Goal: Task Accomplishment & Management: Complete application form

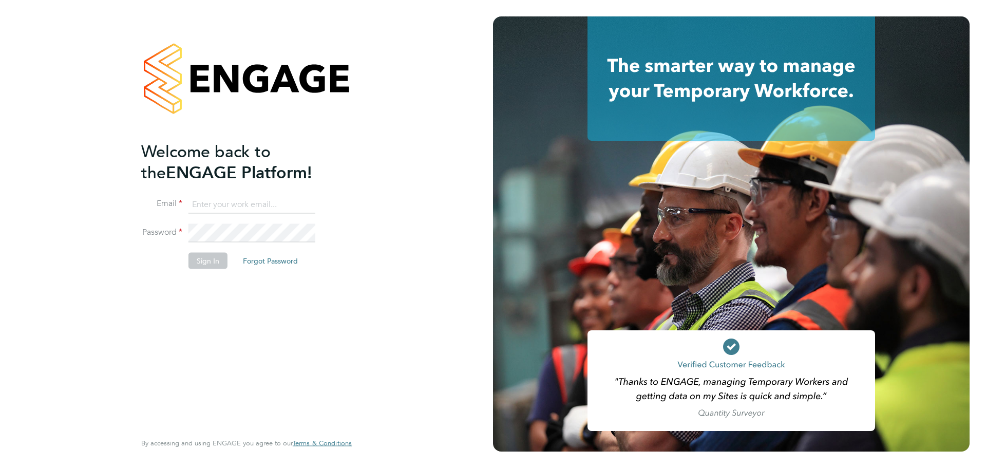
type input "daniel.hobbs@optionsresourcing.com"
click at [213, 268] on button "Sign In" at bounding box center [207, 261] width 39 height 16
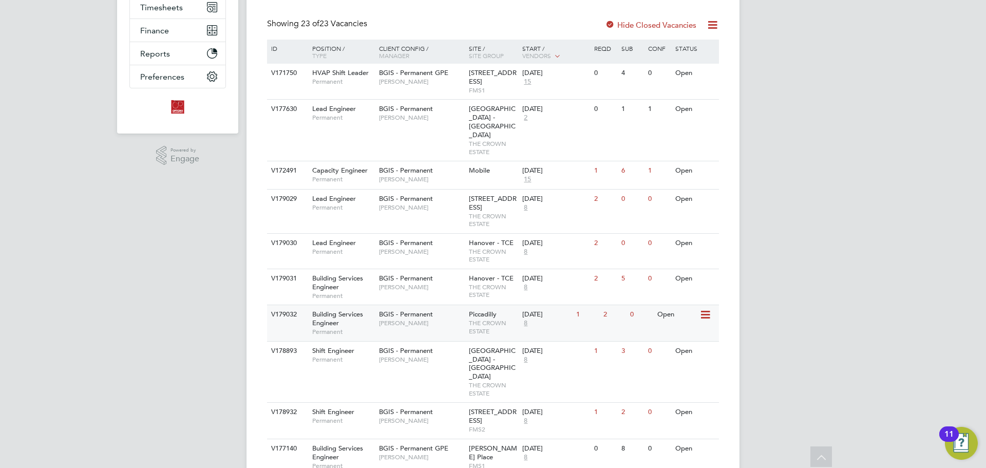
scroll to position [257, 0]
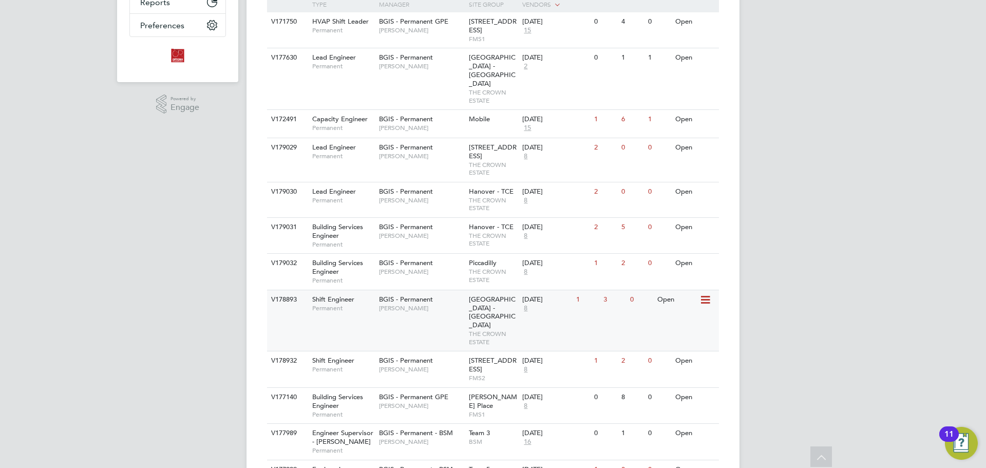
click at [408, 305] on div "BGIS - Permanent [PERSON_NAME]" at bounding box center [421, 303] width 90 height 27
click at [425, 355] on div "V178932 Shift Engineer Permanent BGIS - Permanent [PERSON_NAME] 22 Bishopsgate …" at bounding box center [493, 369] width 452 height 36
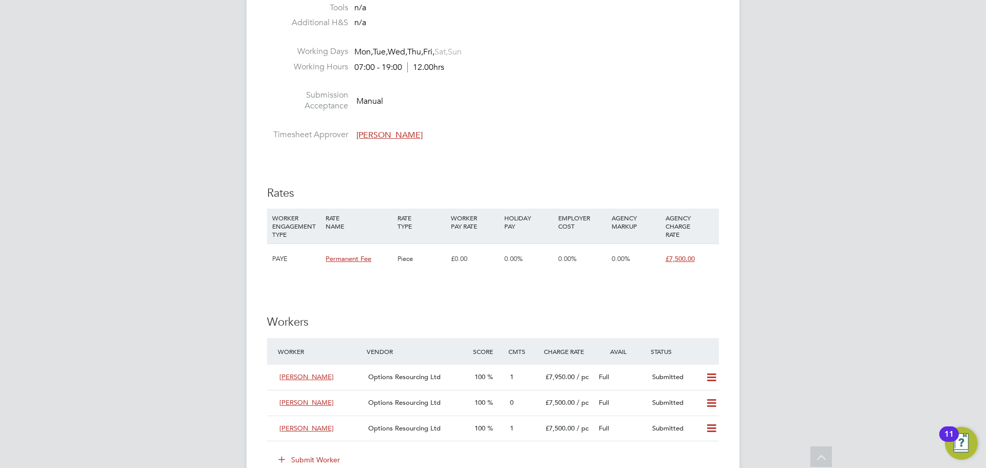
scroll to position [1232, 0]
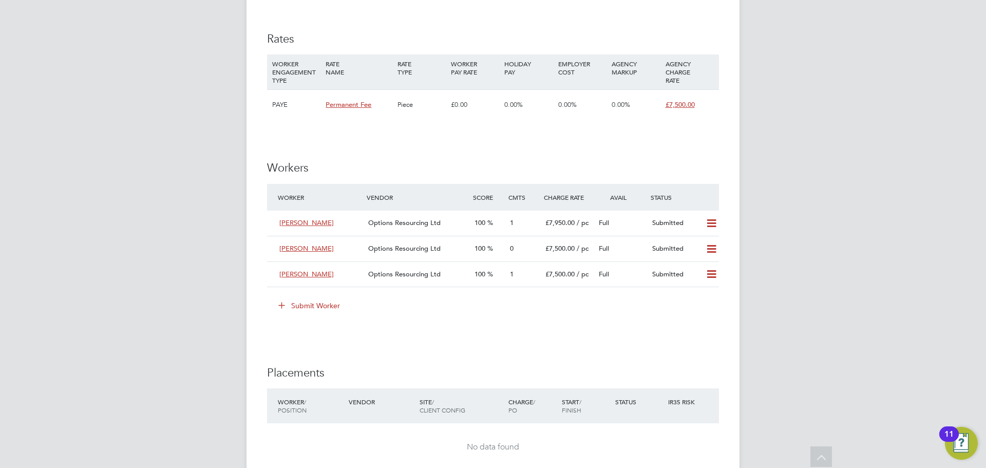
click at [284, 312] on button "Submit Worker" at bounding box center [309, 305] width 77 height 16
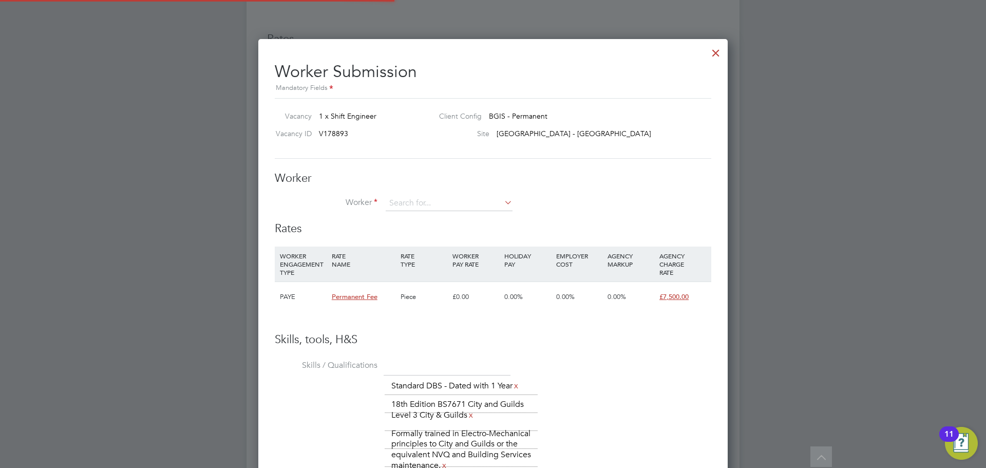
scroll to position [30, 70]
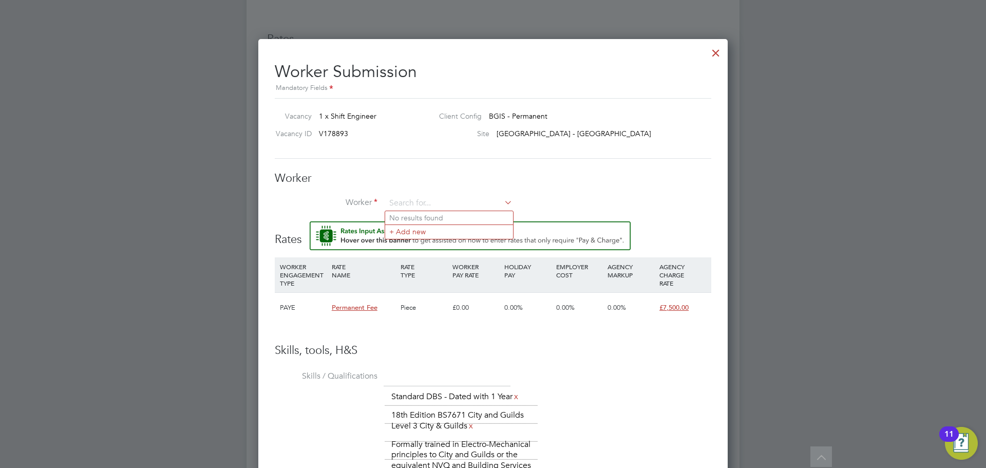
click at [712, 53] on div at bounding box center [716, 50] width 18 height 18
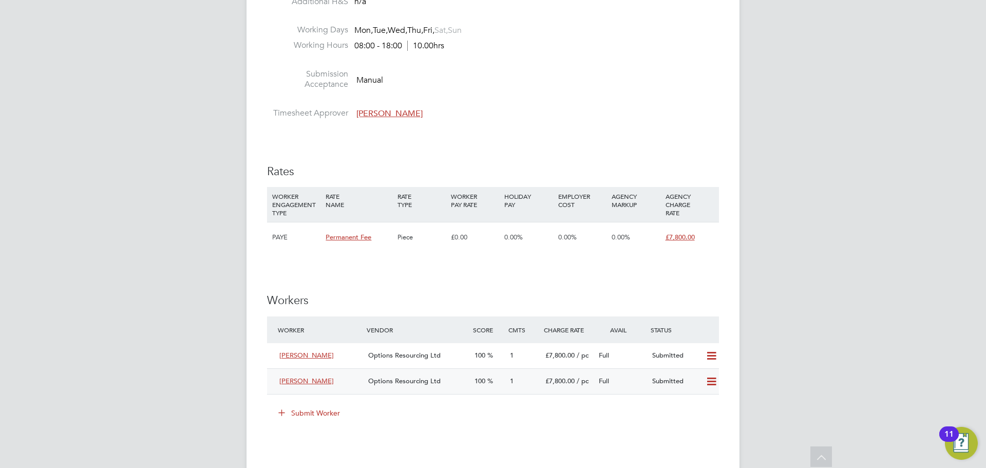
scroll to position [1184, 0]
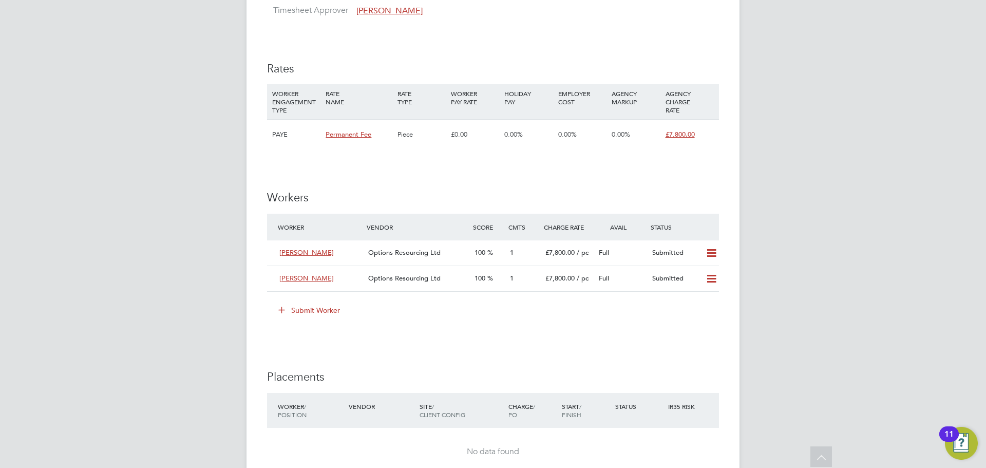
click at [297, 306] on button "Submit Worker" at bounding box center [309, 310] width 77 height 16
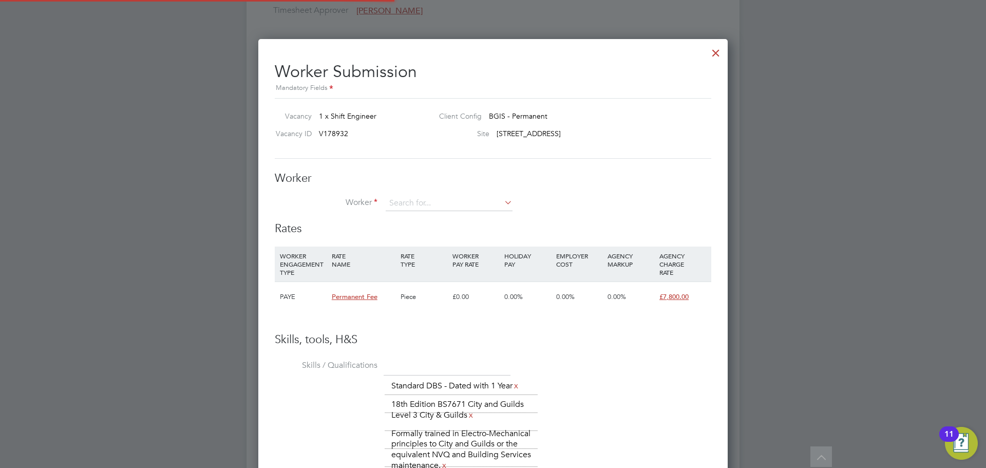
scroll to position [712, 470]
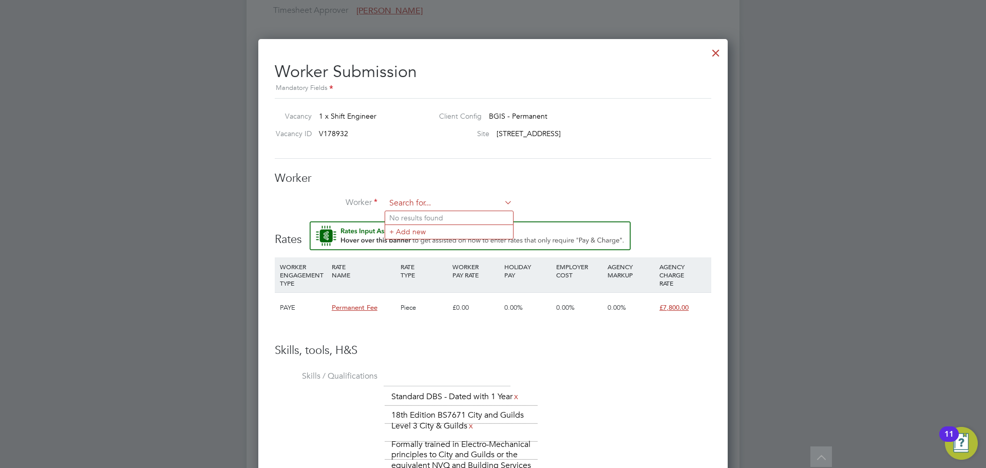
paste input "[EMAIL_ADDRESS][DOMAIN_NAME]"
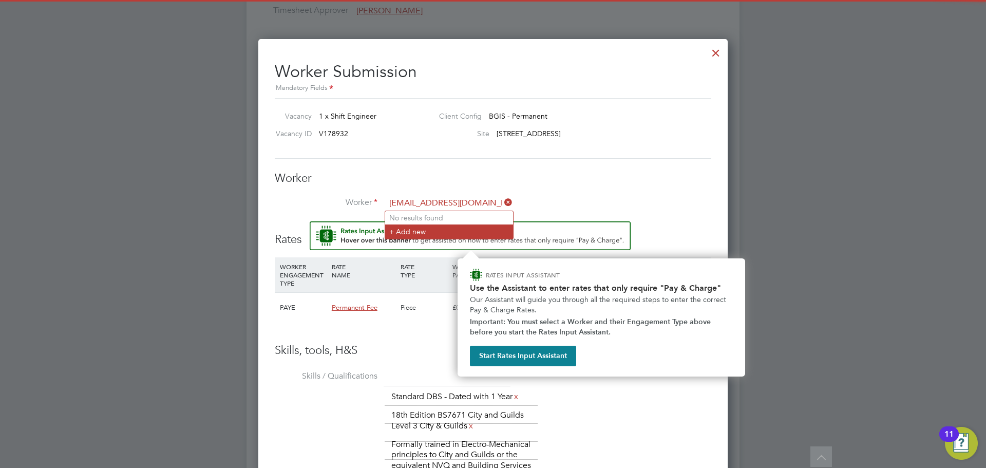
type input "[EMAIL_ADDRESS][DOMAIN_NAME]"
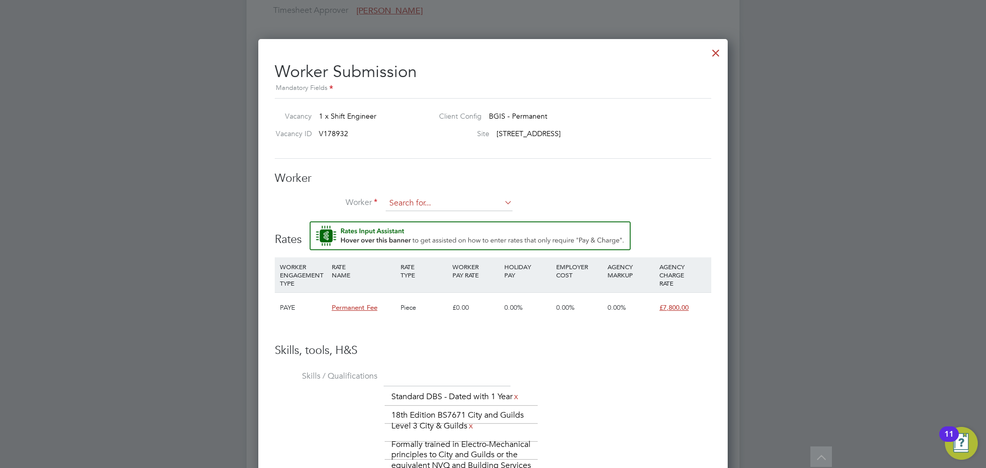
click at [499, 197] on input at bounding box center [449, 203] width 127 height 15
click at [484, 229] on li "+ Add new" at bounding box center [449, 231] width 128 height 14
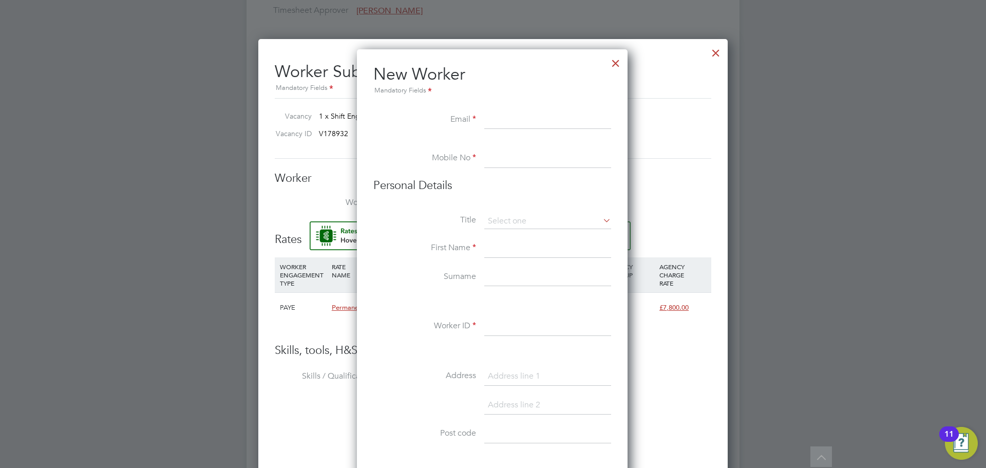
paste input "[EMAIL_ADDRESS][DOMAIN_NAME]"
type input "[EMAIL_ADDRESS][DOMAIN_NAME]"
click at [530, 158] on input at bounding box center [547, 158] width 127 height 18
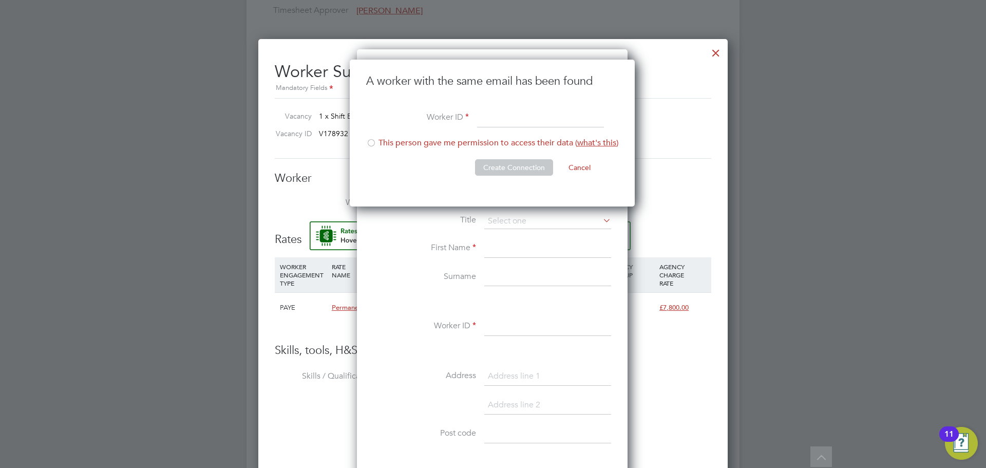
click at [372, 146] on div at bounding box center [371, 144] width 10 height 10
click at [508, 119] on input at bounding box center [540, 118] width 127 height 18
type input "SJ 2025"
click at [518, 171] on button "Create Connection" at bounding box center [514, 167] width 78 height 16
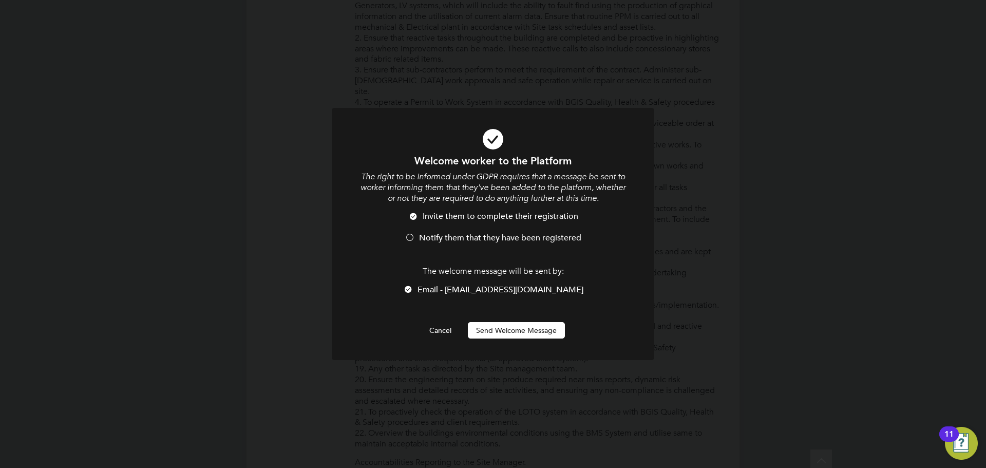
scroll to position [0, 0]
click at [505, 335] on button "Send Welcome Message" at bounding box center [516, 330] width 97 height 16
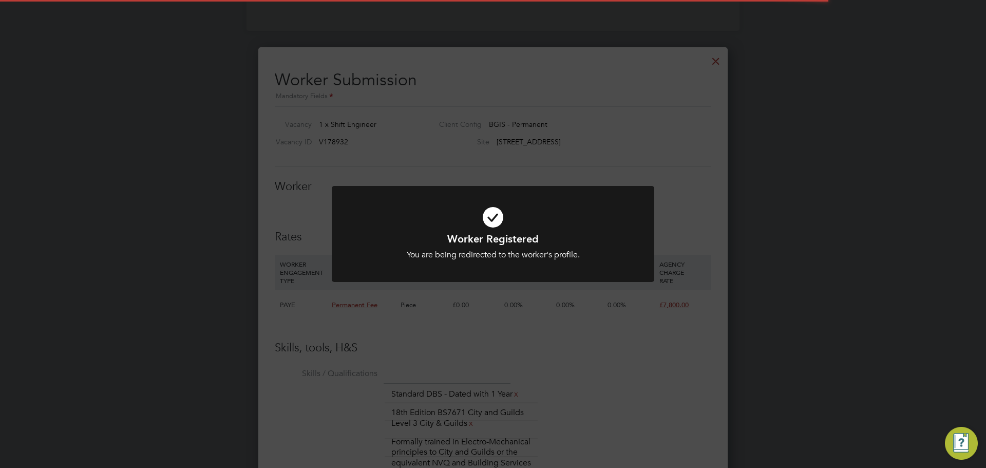
scroll to position [1184, 0]
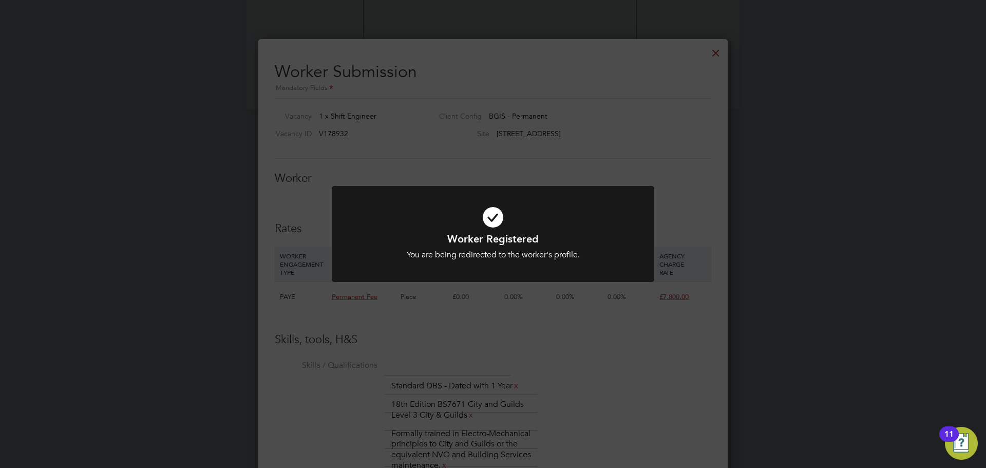
click at [723, 50] on div "Worker Registered You are being redirected to the worker's profile. Cancel Okay" at bounding box center [493, 234] width 986 height 468
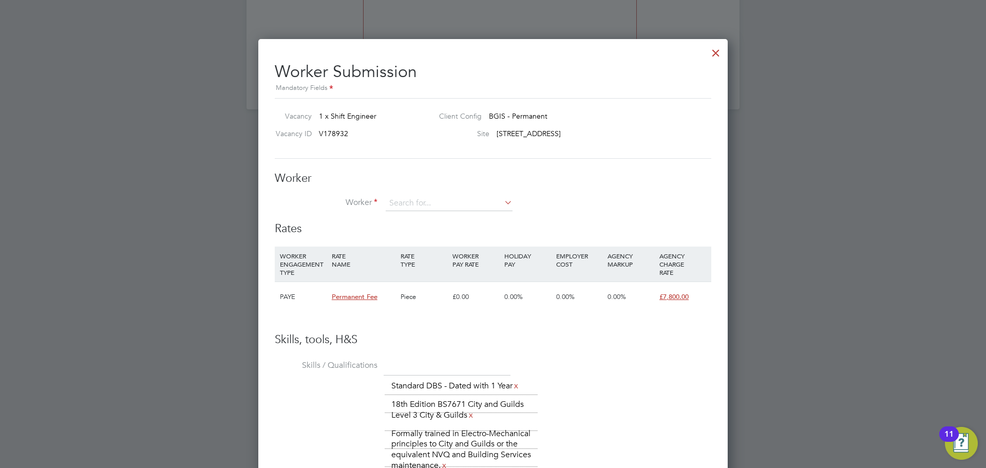
click at [717, 52] on div at bounding box center [716, 50] width 18 height 18
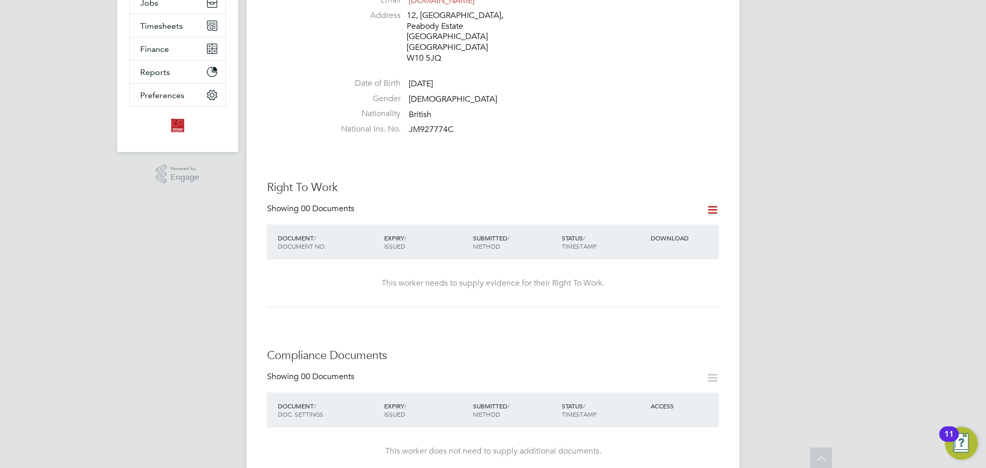
scroll to position [0, 0]
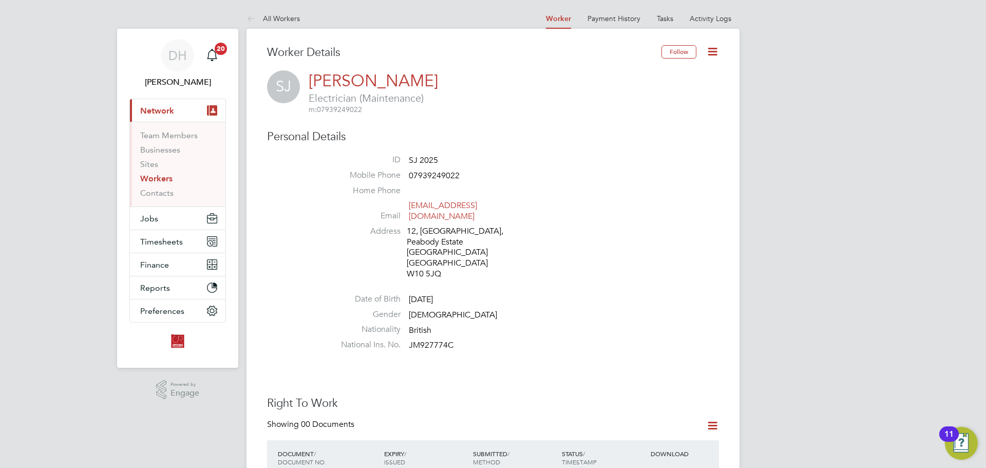
click at [160, 180] on link "Workers" at bounding box center [156, 179] width 32 height 10
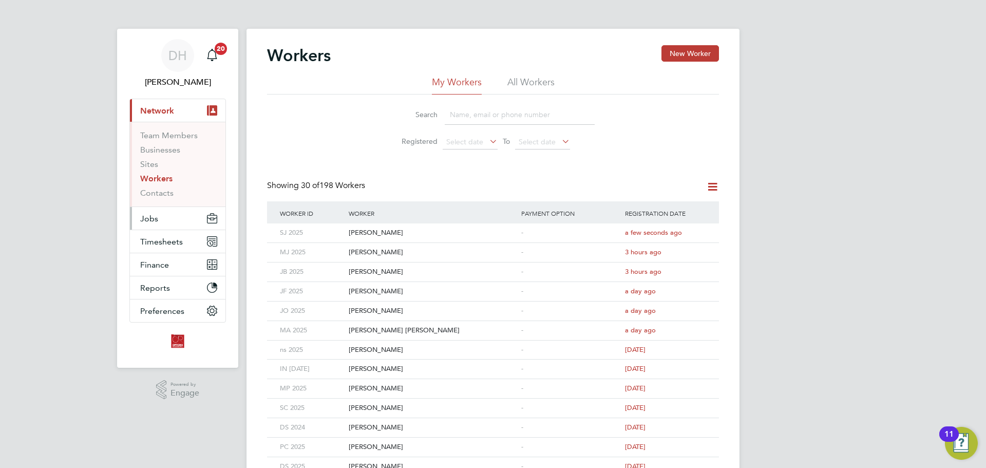
click at [172, 218] on button "Jobs" at bounding box center [178, 218] width 96 height 23
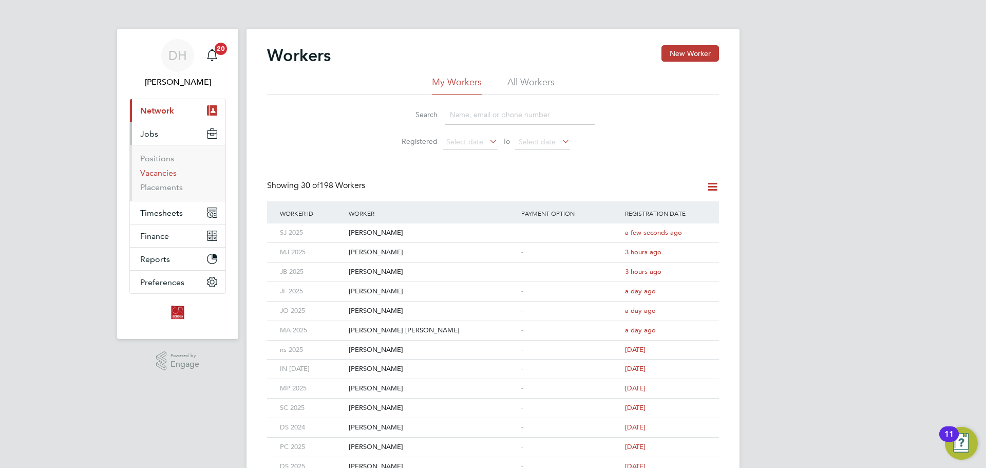
click at [166, 175] on link "Vacancies" at bounding box center [158, 173] width 36 height 10
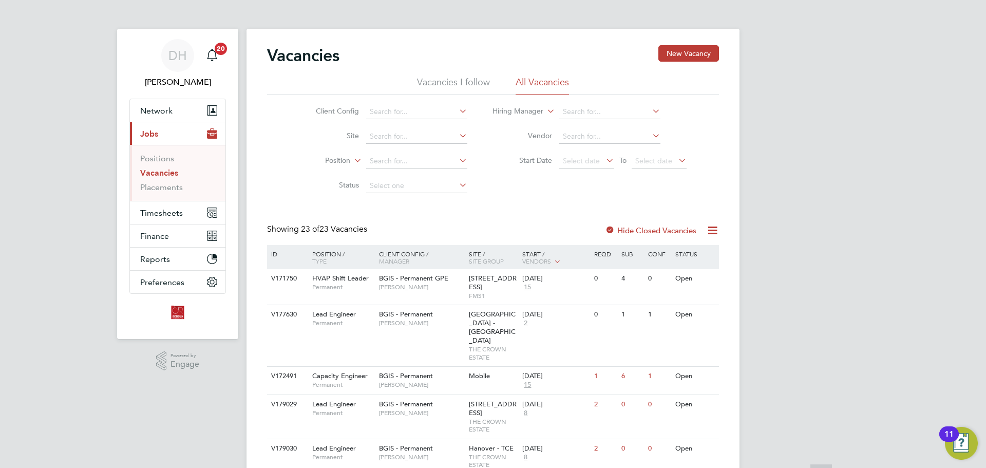
scroll to position [257, 0]
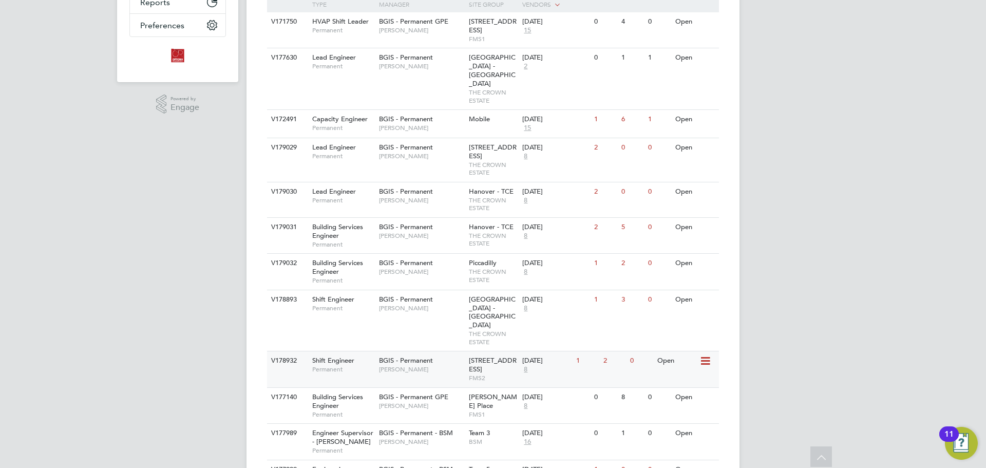
click at [424, 356] on span "BGIS - Permanent" at bounding box center [406, 360] width 54 height 9
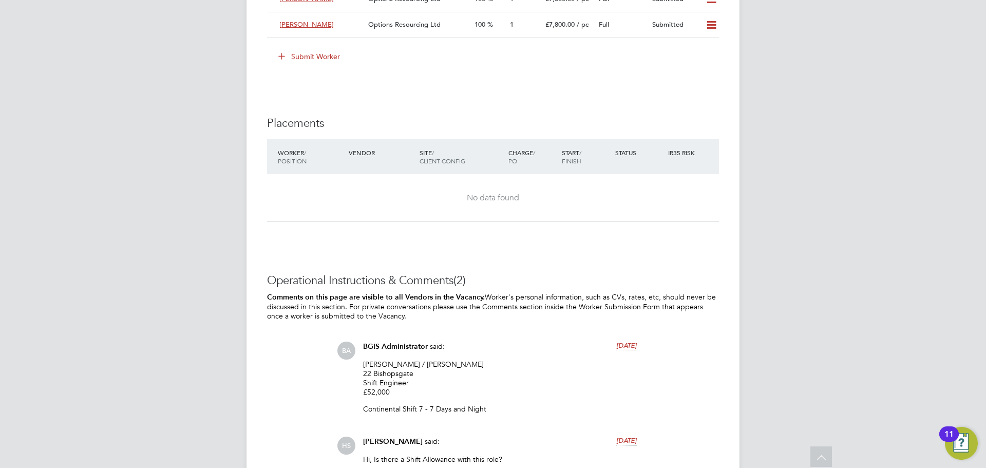
scroll to position [1284, 0]
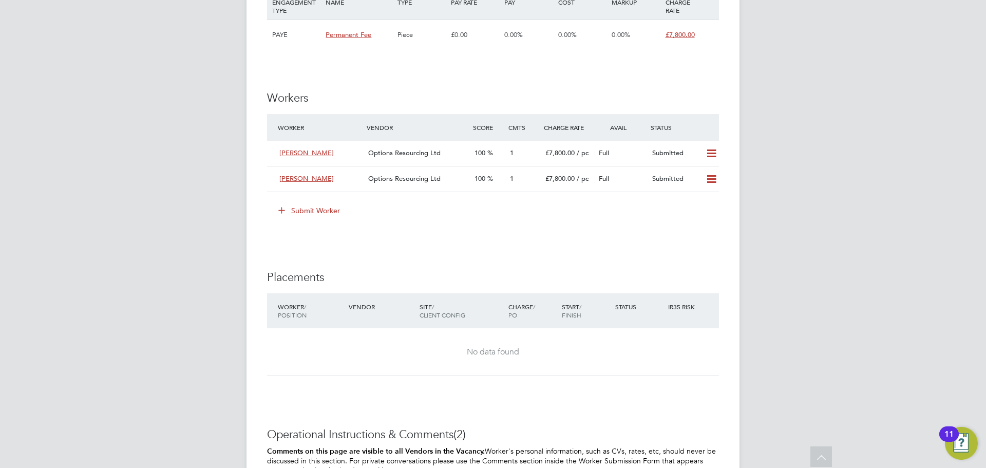
click at [282, 206] on icon at bounding box center [282, 210] width 8 height 8
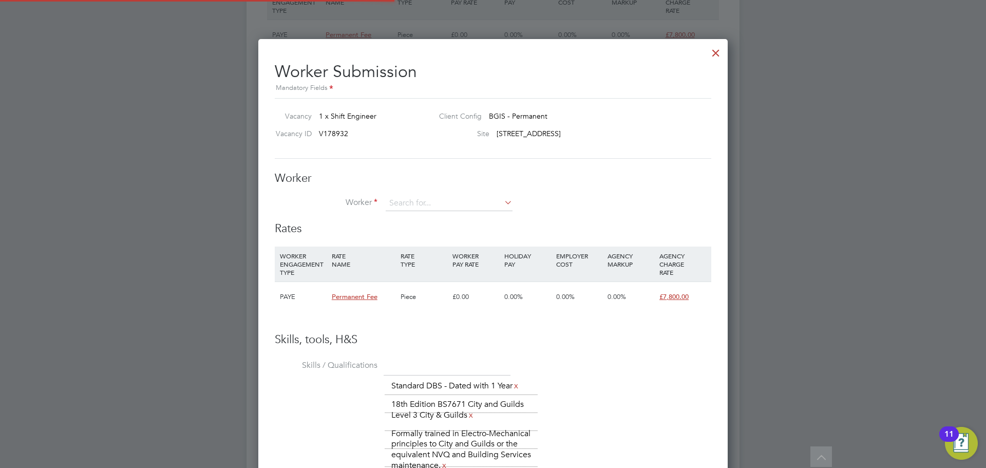
scroll to position [15, 161]
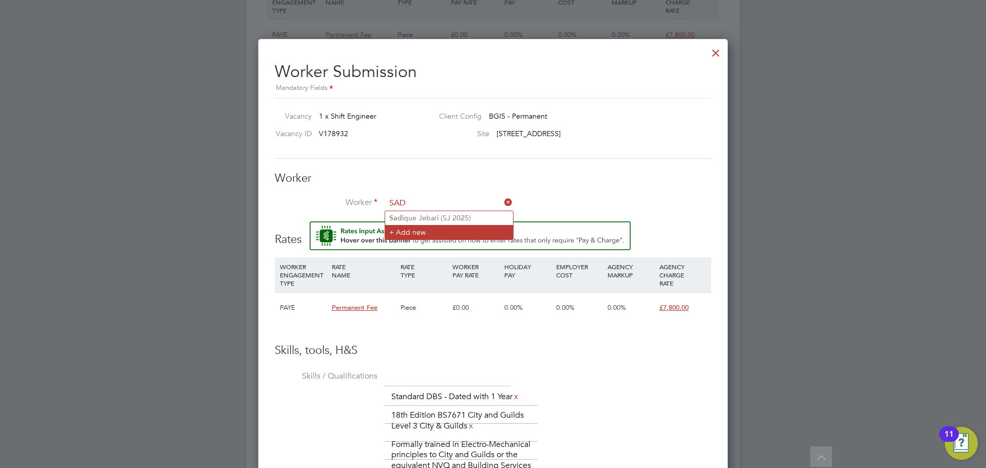
type input "SAD"
click at [430, 214] on li "Worker" at bounding box center [493, 209] width 436 height 26
click at [432, 197] on input at bounding box center [449, 203] width 127 height 15
click at [428, 219] on li "Sad ique Jebari (SJ 2025)" at bounding box center [449, 218] width 128 height 14
type input "[PERSON_NAME] (SJ 2025)"
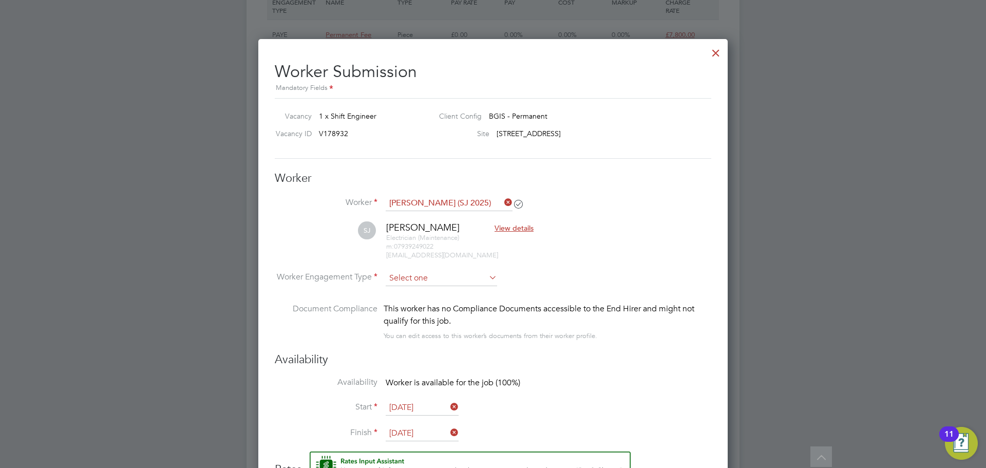
click at [434, 276] on input at bounding box center [441, 278] width 111 height 15
click at [428, 305] on li "PAYE" at bounding box center [441, 305] width 112 height 13
type input "PAYE"
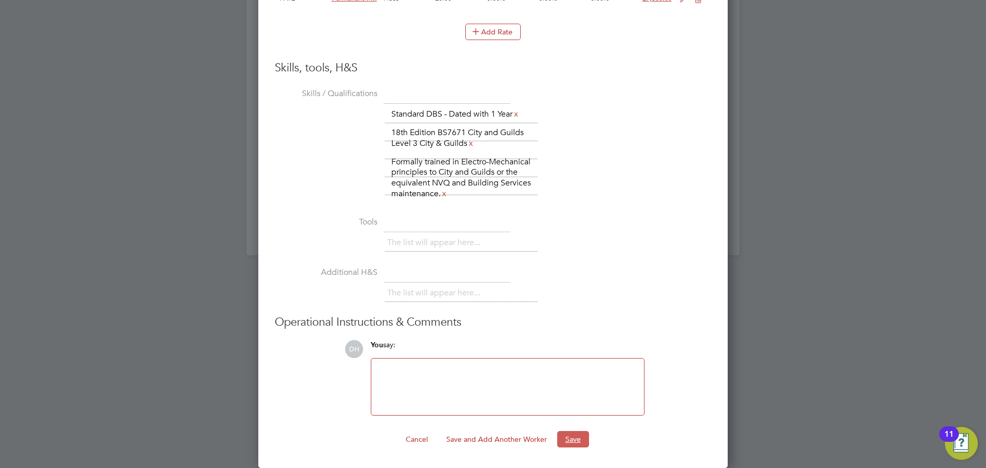
click at [574, 435] on button "Save" at bounding box center [573, 439] width 32 height 16
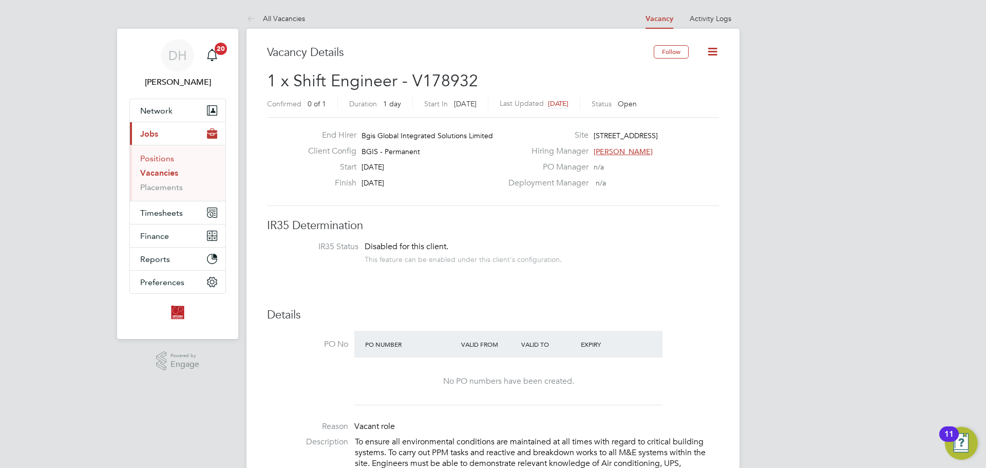
click at [161, 161] on link "Positions" at bounding box center [157, 159] width 34 height 10
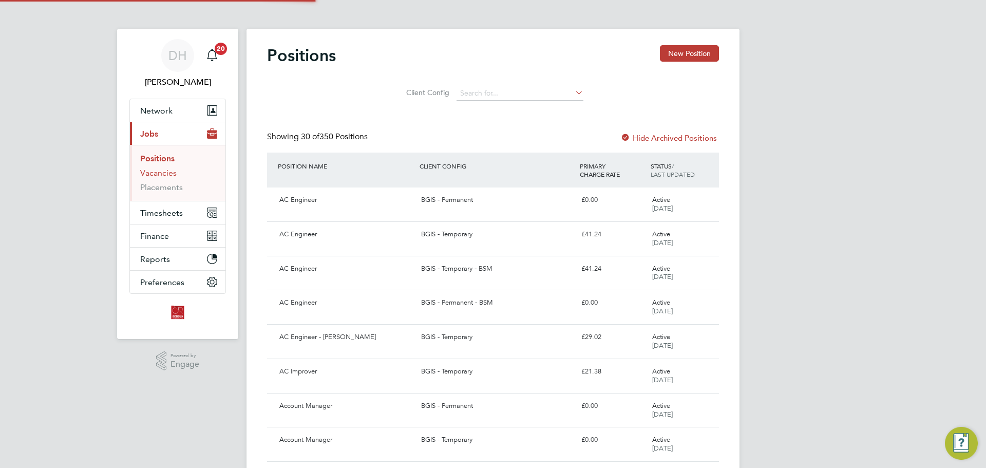
click at [161, 174] on link "Vacancies" at bounding box center [158, 173] width 36 height 10
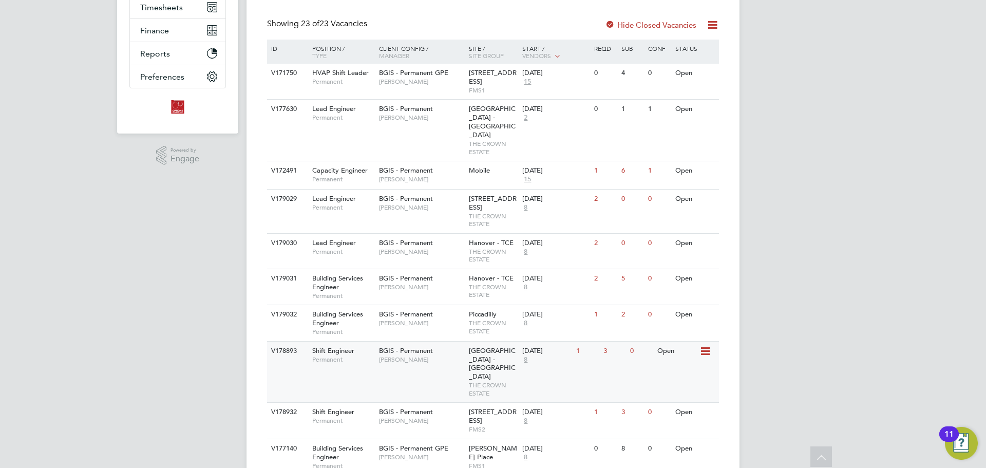
click at [408, 363] on div "V178893 Shift Engineer Permanent BGIS - Permanent Jessica Macgregor Regent Stre…" at bounding box center [493, 372] width 452 height 62
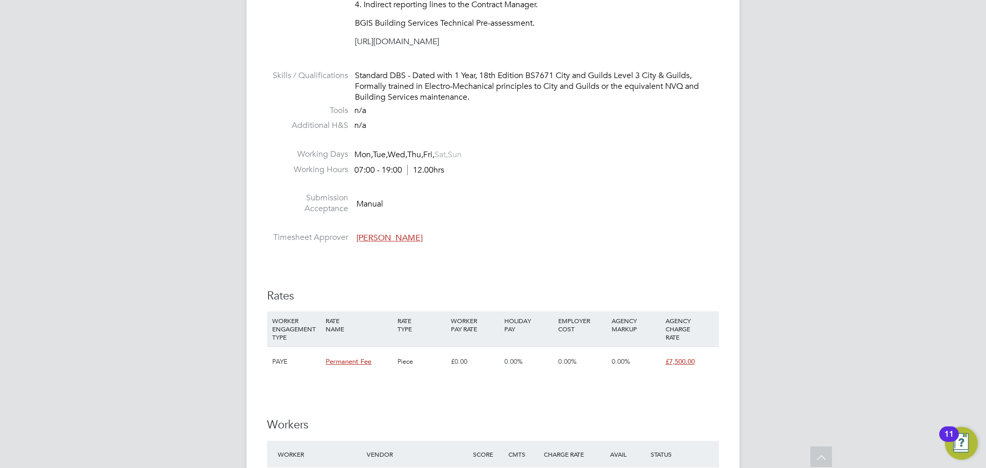
scroll to position [1232, 0]
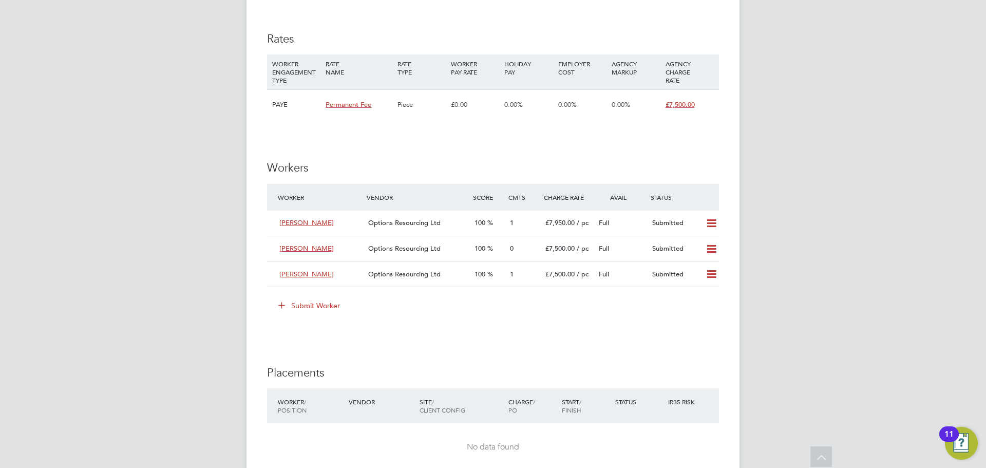
click at [286, 309] on icon at bounding box center [282, 305] width 8 height 8
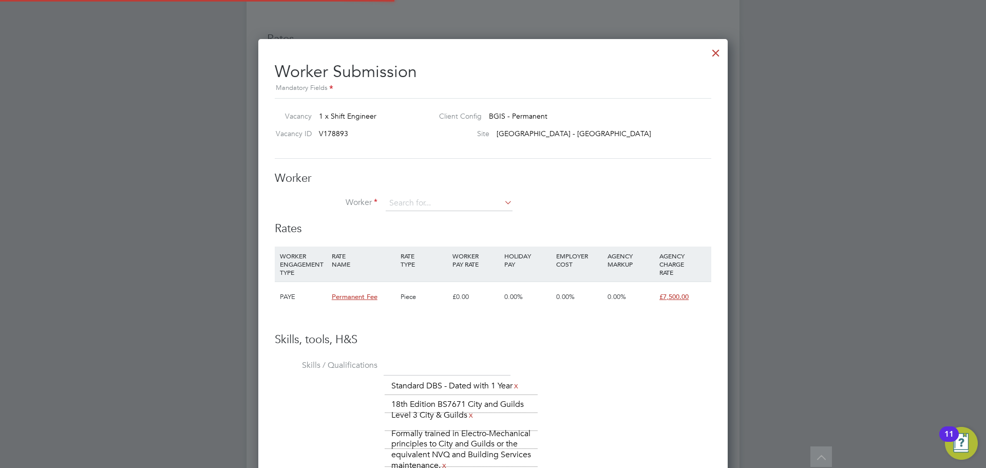
scroll to position [30, 70]
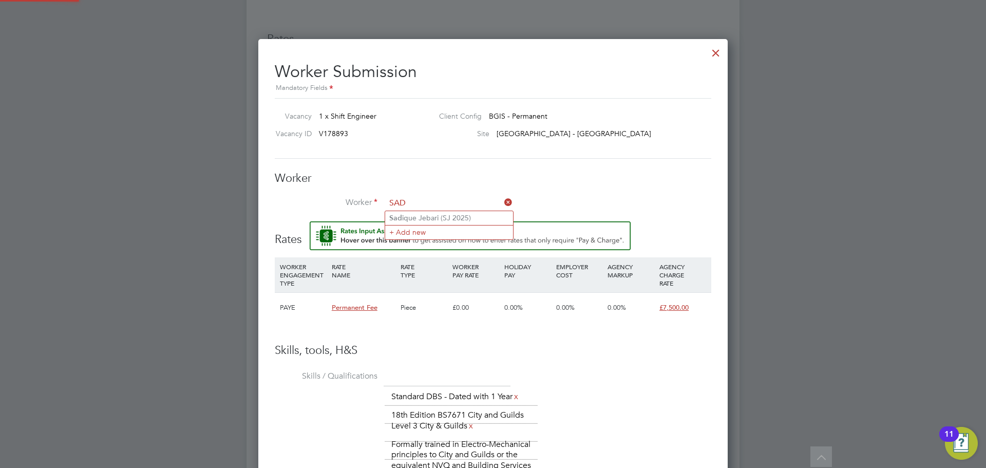
type input "SAD"
click at [435, 206] on input at bounding box center [449, 203] width 127 height 15
click at [433, 212] on li "Sad ique Jebari (SJ 2025)" at bounding box center [449, 218] width 128 height 14
type input "[PERSON_NAME] (SJ 2025)"
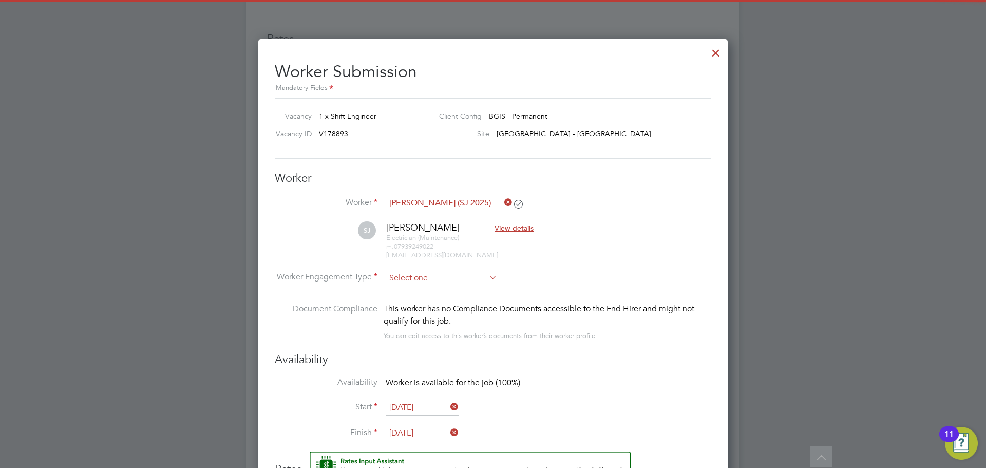
click at [421, 271] on input at bounding box center [441, 278] width 111 height 15
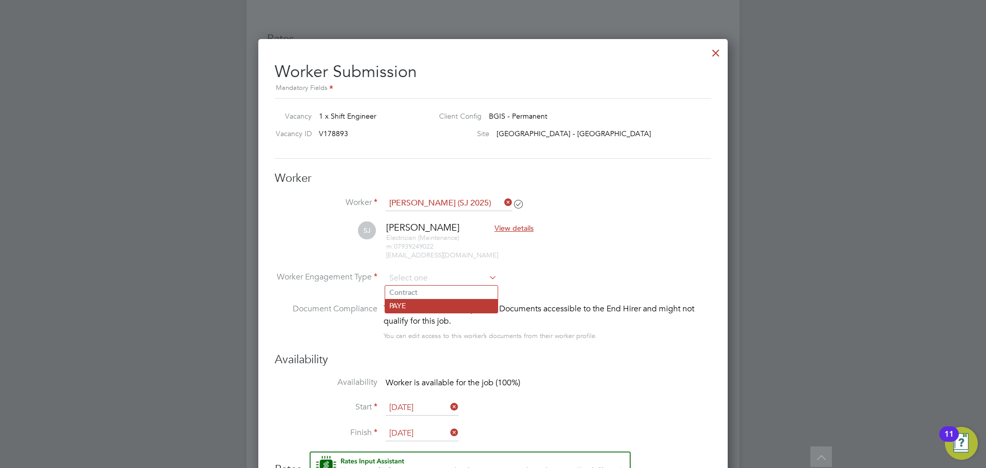
click at [422, 304] on li "PAYE" at bounding box center [441, 305] width 112 height 13
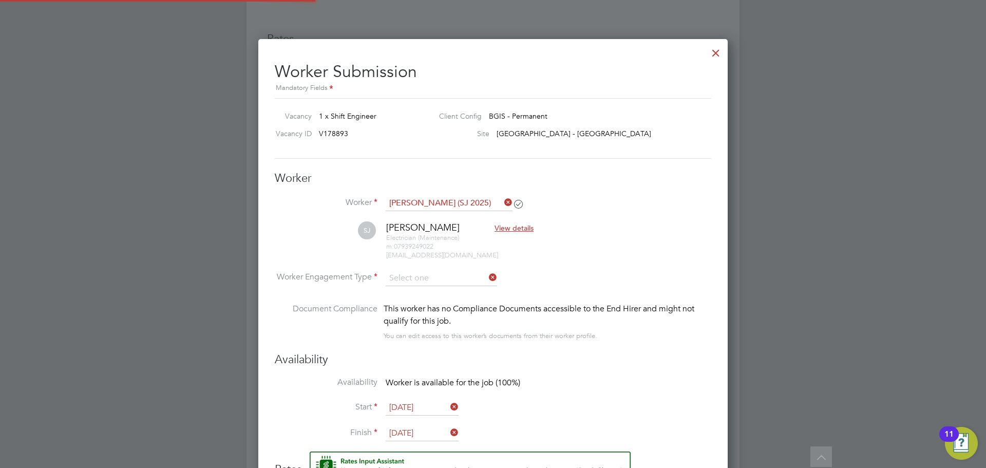
type input "PAYE"
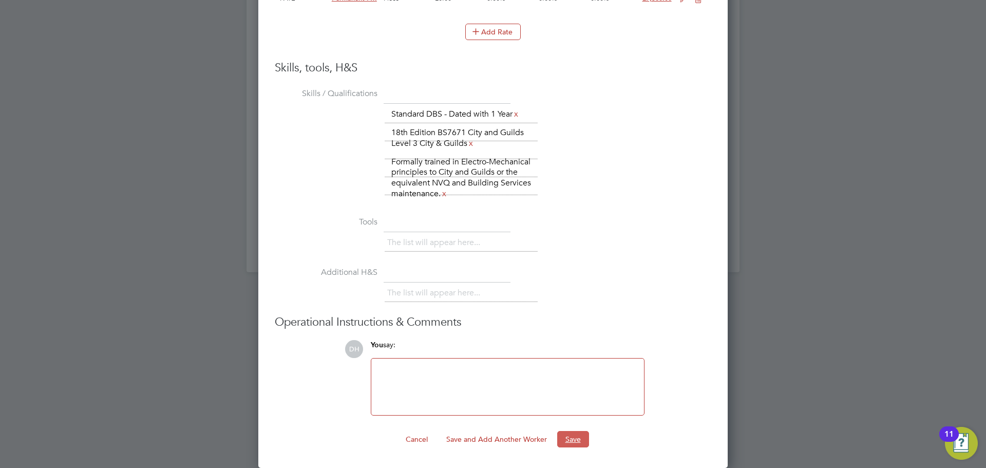
click at [571, 438] on button "Save" at bounding box center [573, 439] width 32 height 16
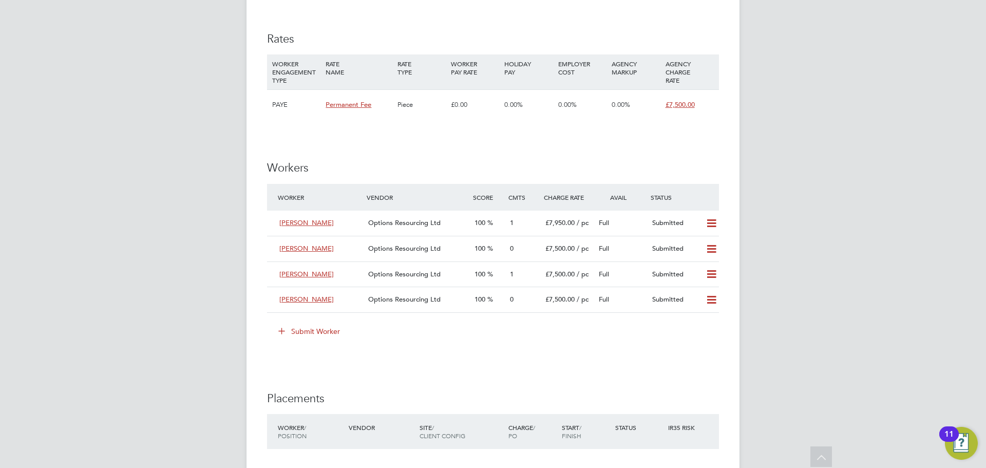
scroll to position [1438, 0]
